Goal: Task Accomplishment & Management: Use online tool/utility

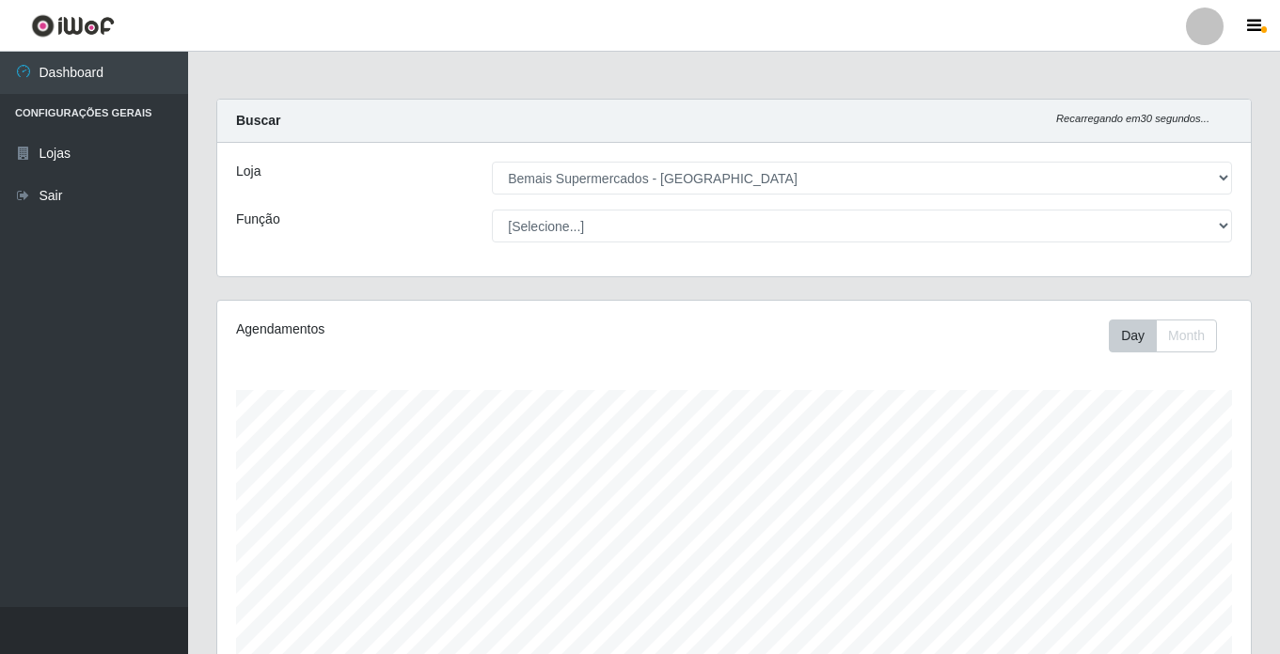
select select "250"
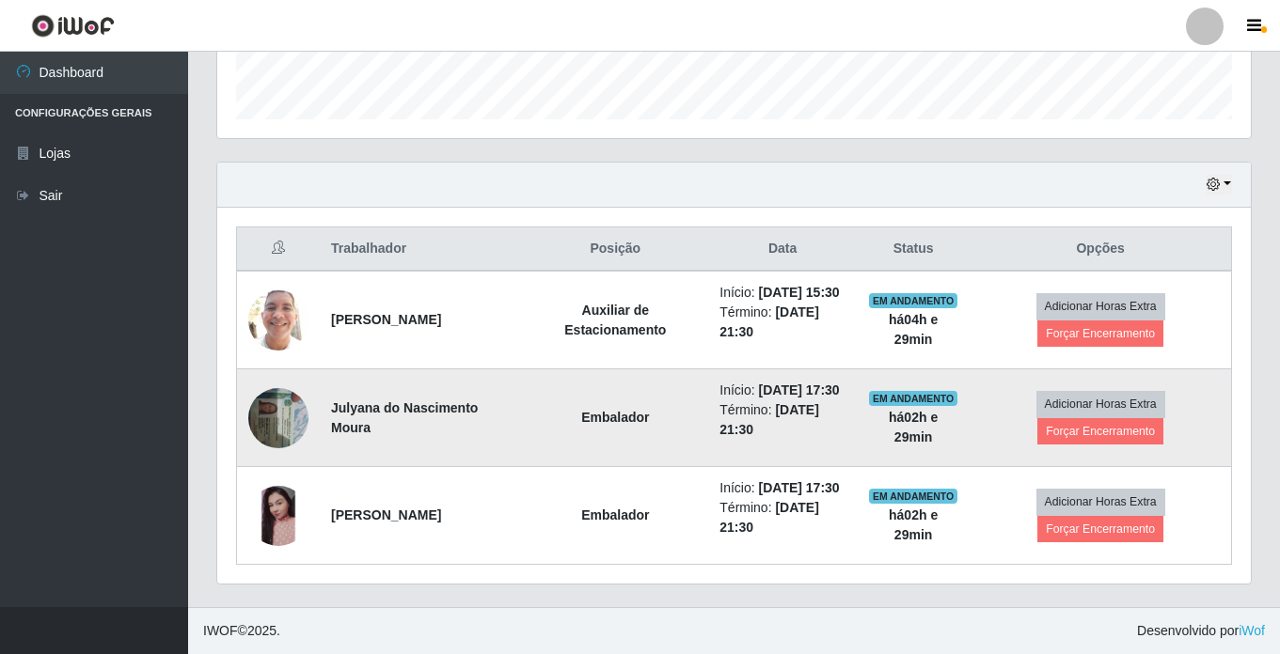
scroll to position [390, 1033]
click at [1092, 418] on button "Forçar Encerramento" at bounding box center [1100, 431] width 126 height 26
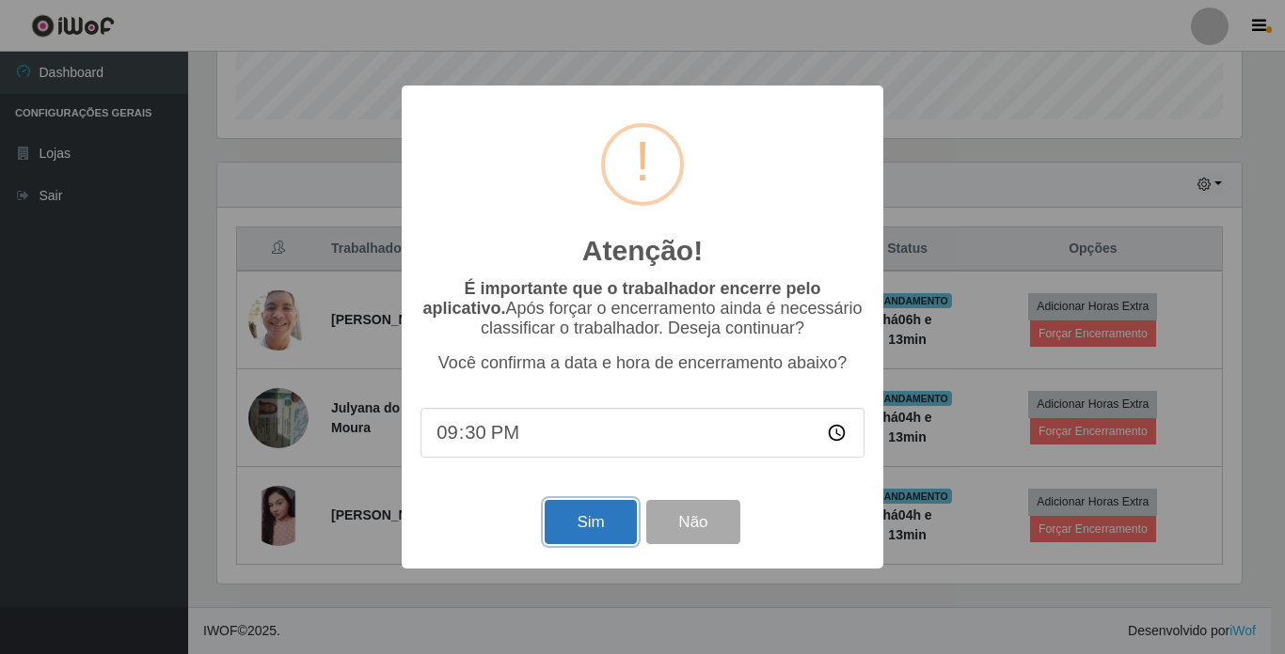
click at [573, 520] on button "Sim" at bounding box center [589, 522] width 91 height 44
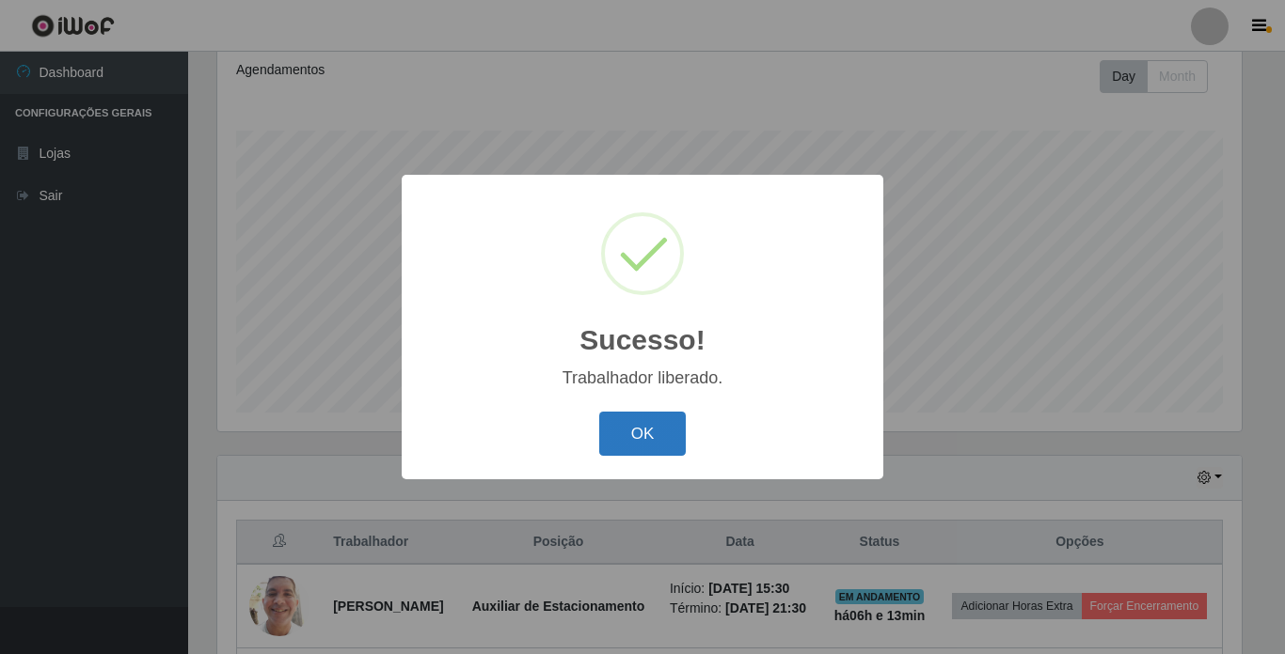
click at [632, 442] on button "OK" at bounding box center [642, 434] width 87 height 44
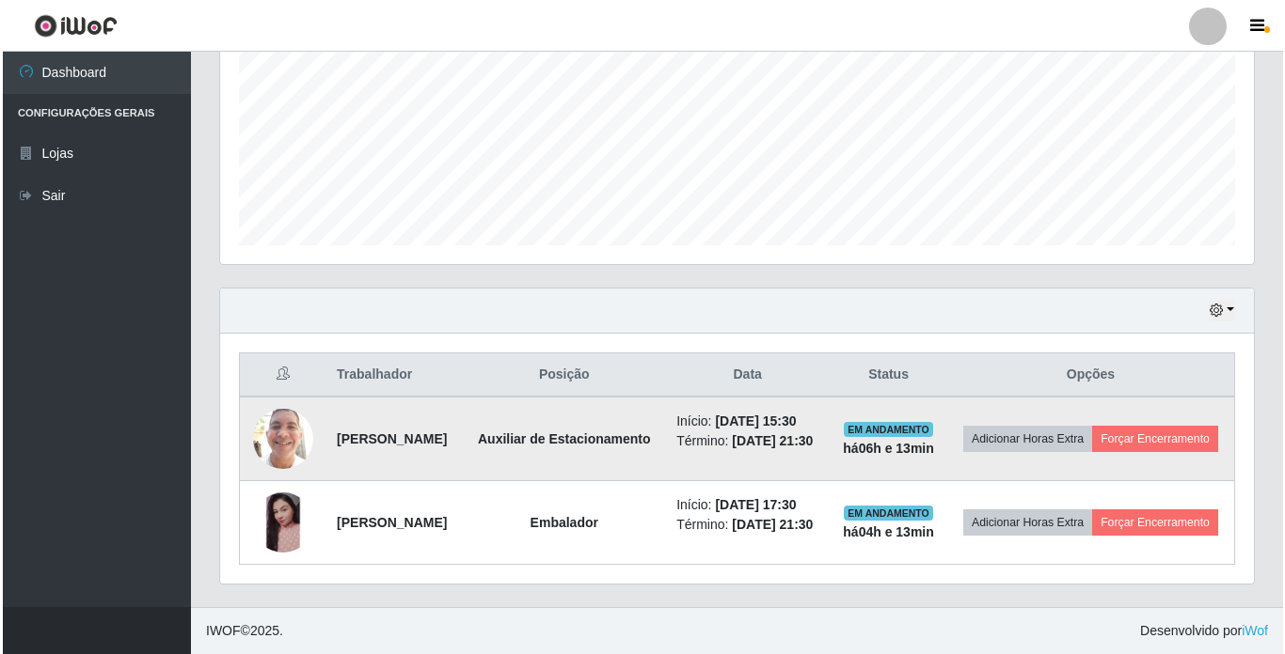
scroll to position [455, 0]
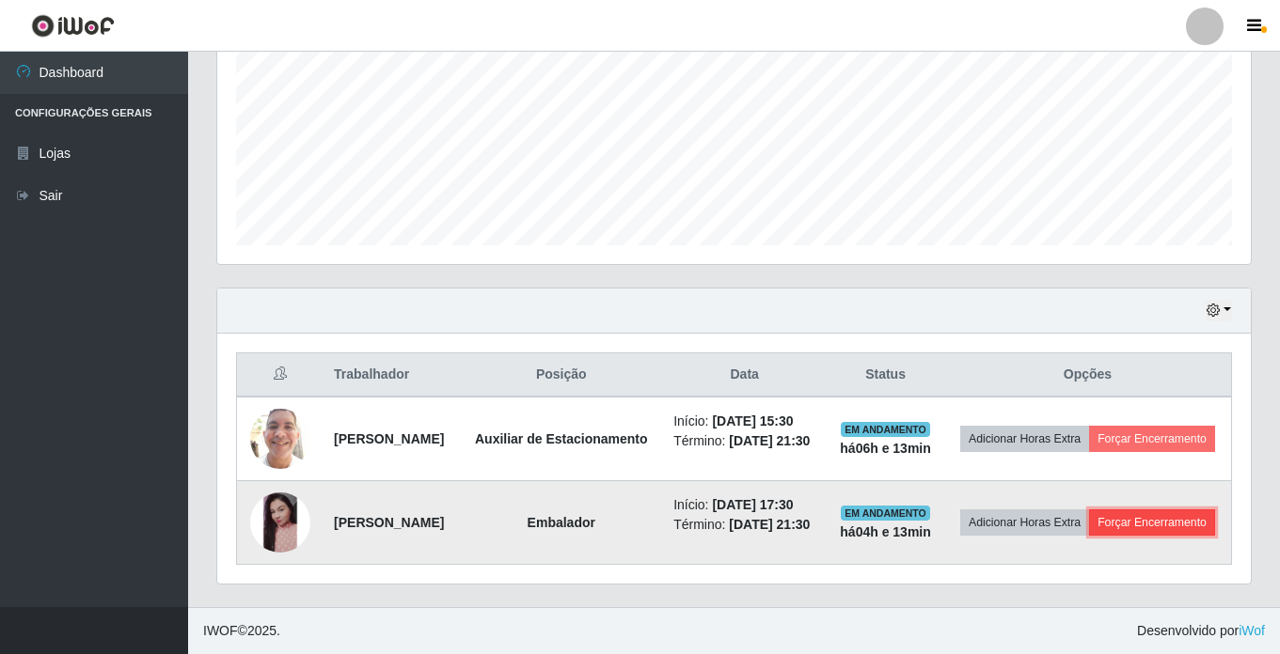
click at [1099, 530] on button "Forçar Encerramento" at bounding box center [1152, 523] width 126 height 26
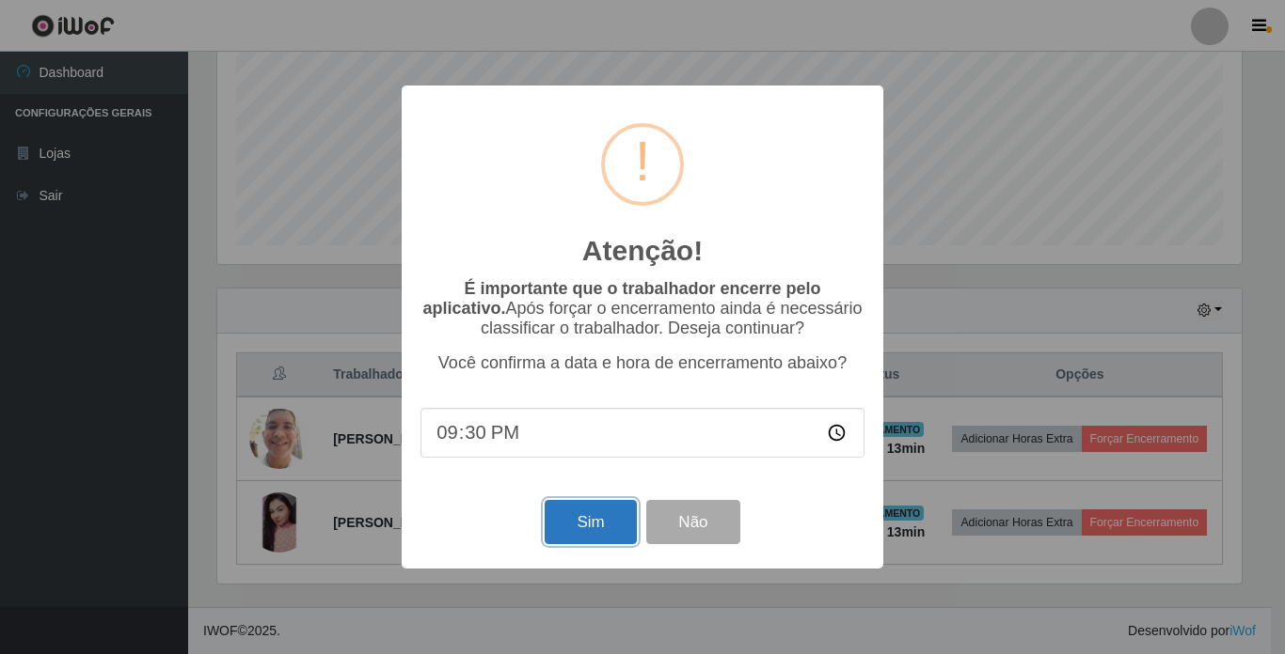
click at [590, 521] on button "Sim" at bounding box center [589, 522] width 91 height 44
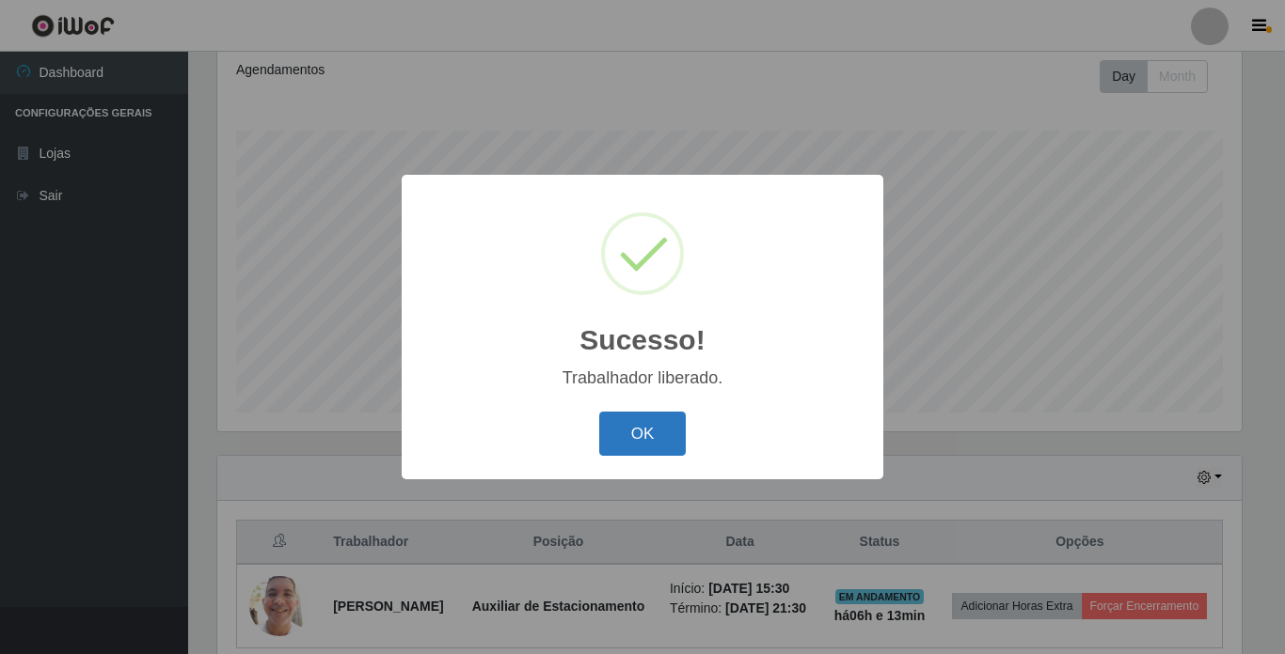
click at [628, 439] on button "OK" at bounding box center [642, 434] width 87 height 44
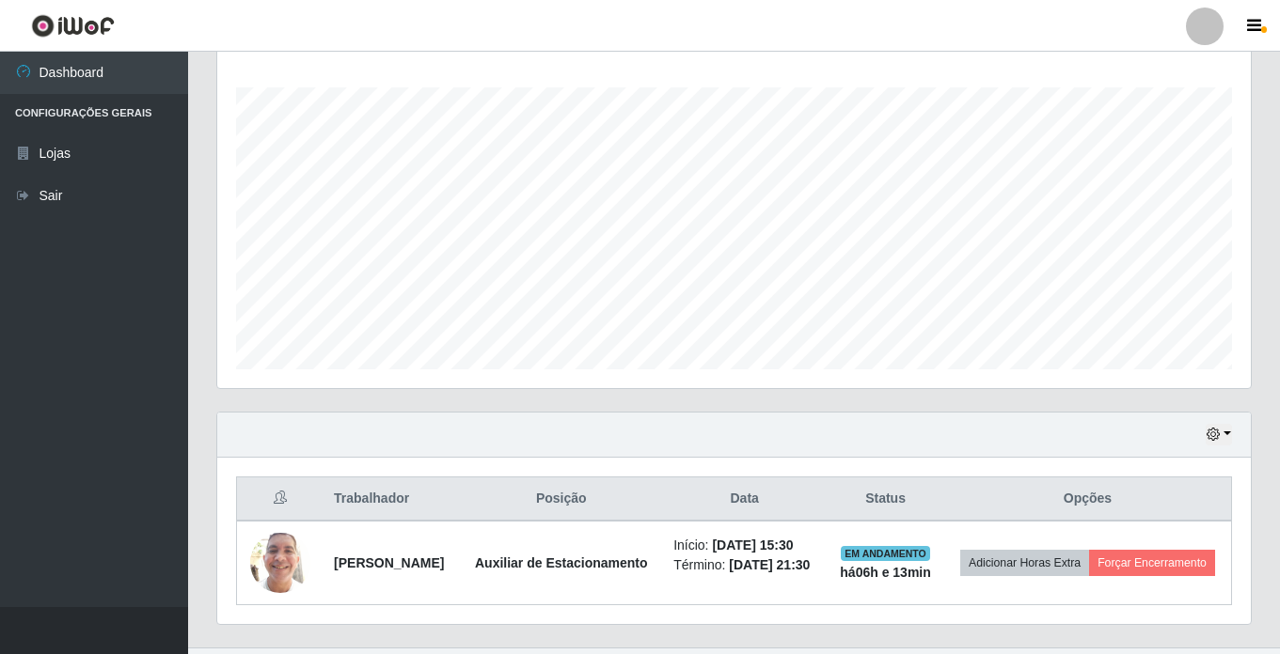
scroll to position [357, 0]
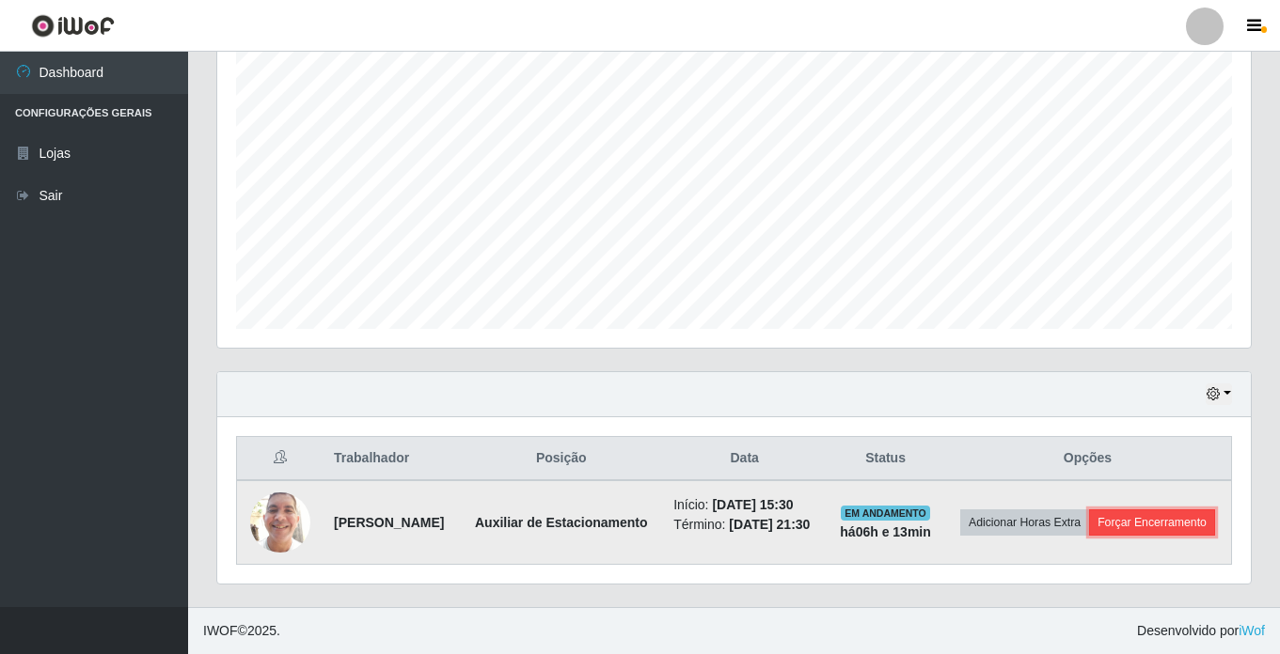
click at [1096, 532] on button "Forçar Encerramento" at bounding box center [1152, 523] width 126 height 26
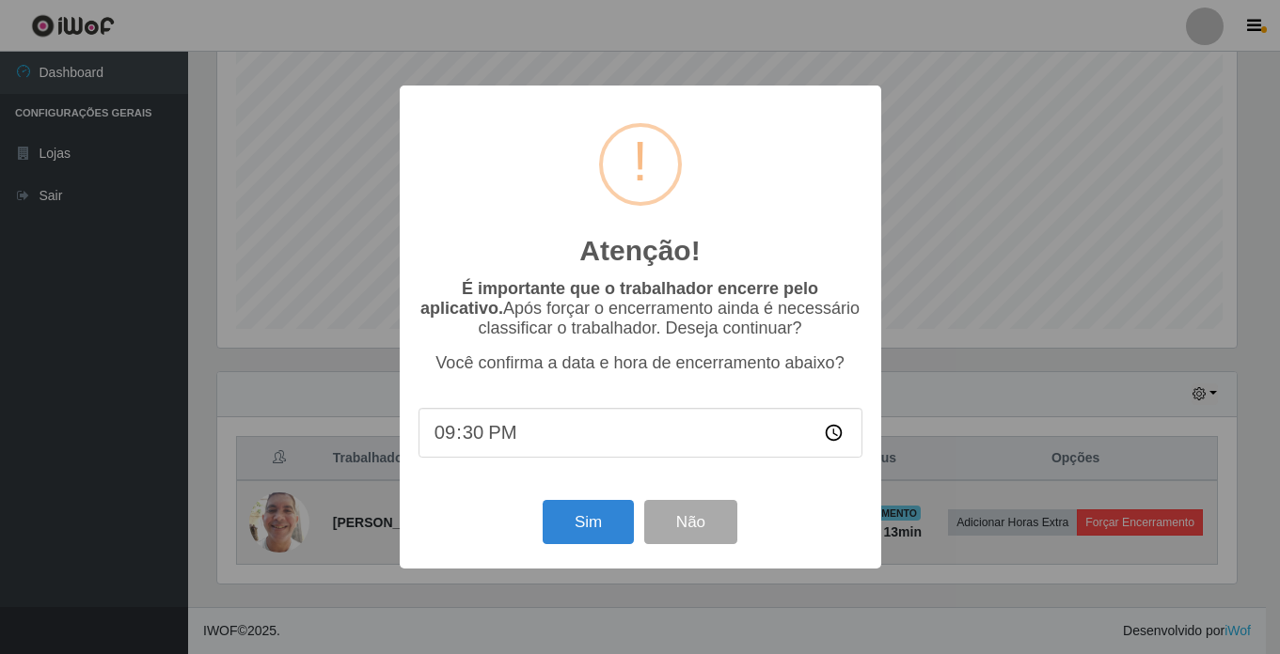
scroll to position [390, 1024]
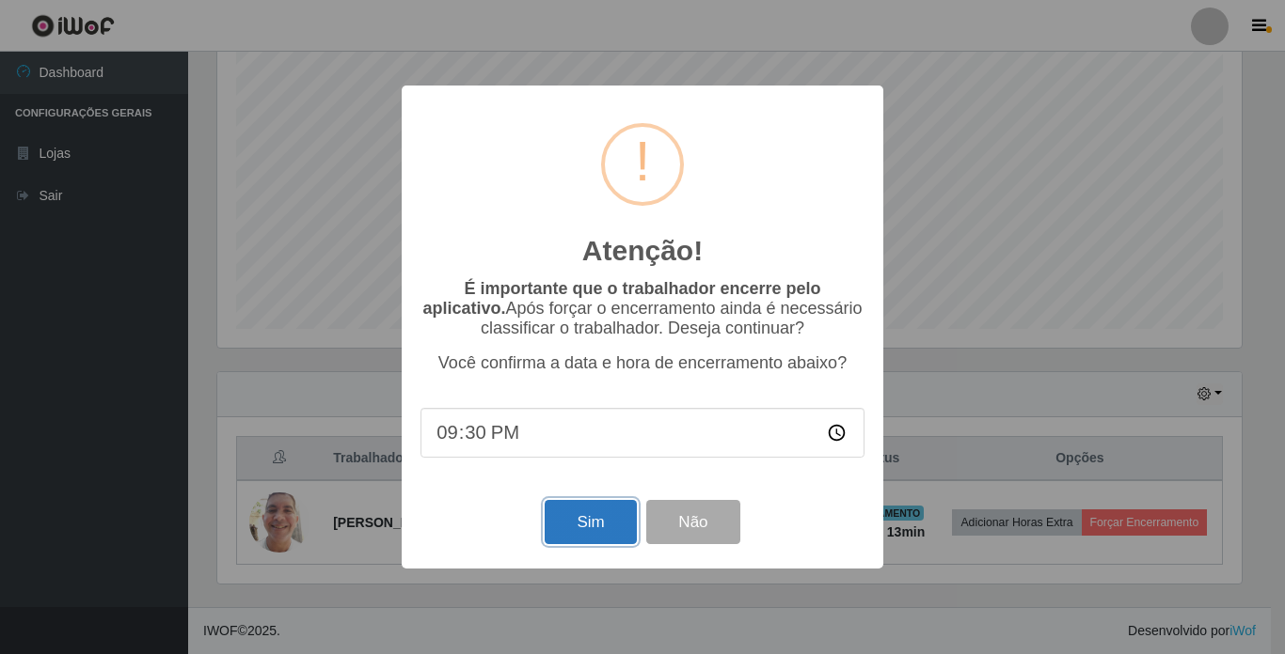
click at [587, 520] on button "Sim" at bounding box center [589, 522] width 91 height 44
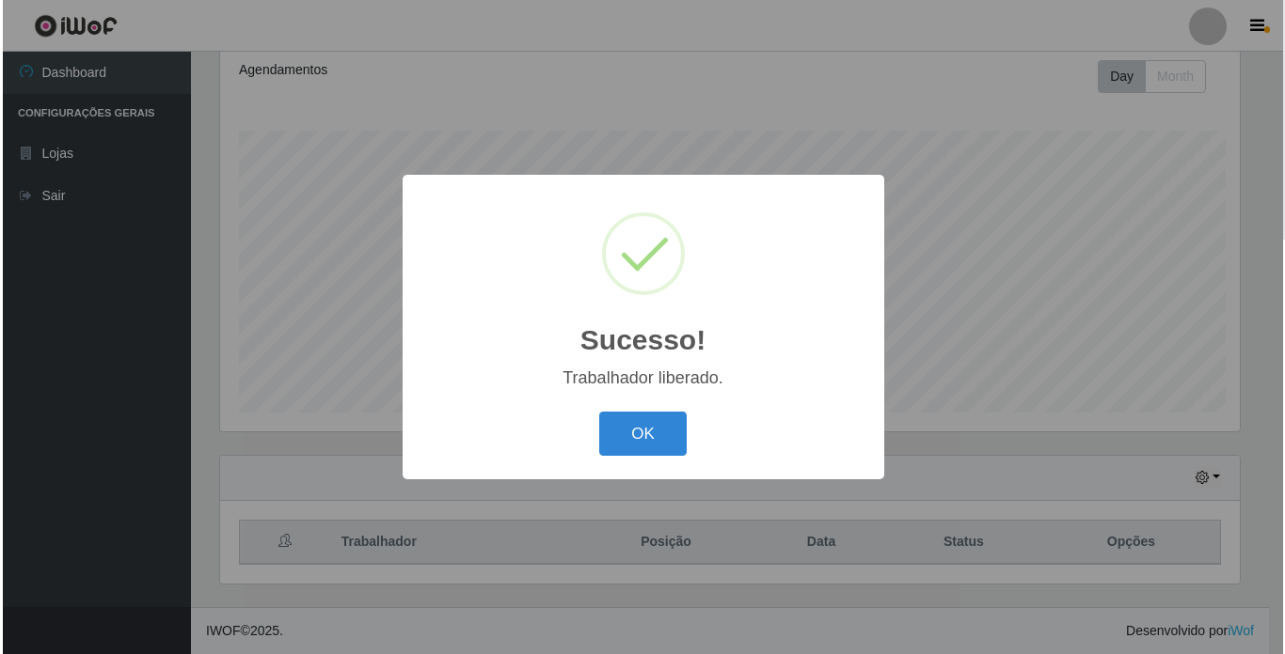
scroll to position [0, 0]
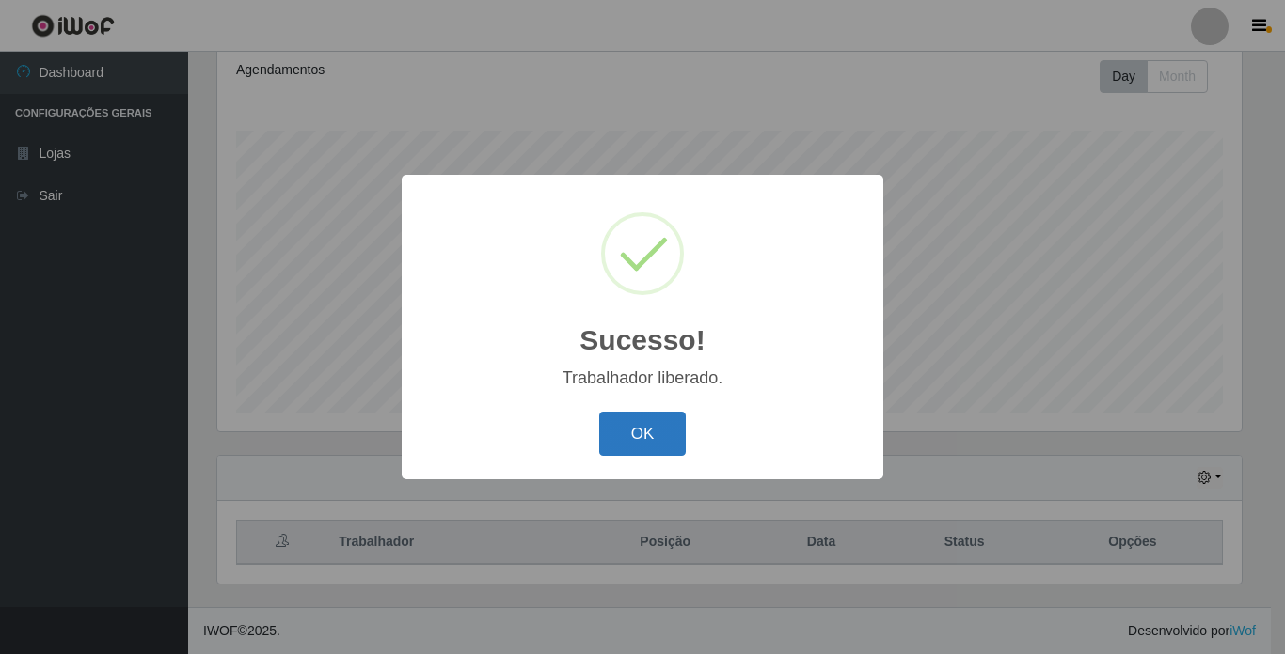
click at [667, 431] on button "OK" at bounding box center [642, 434] width 87 height 44
